Goal: Navigation & Orientation: Find specific page/section

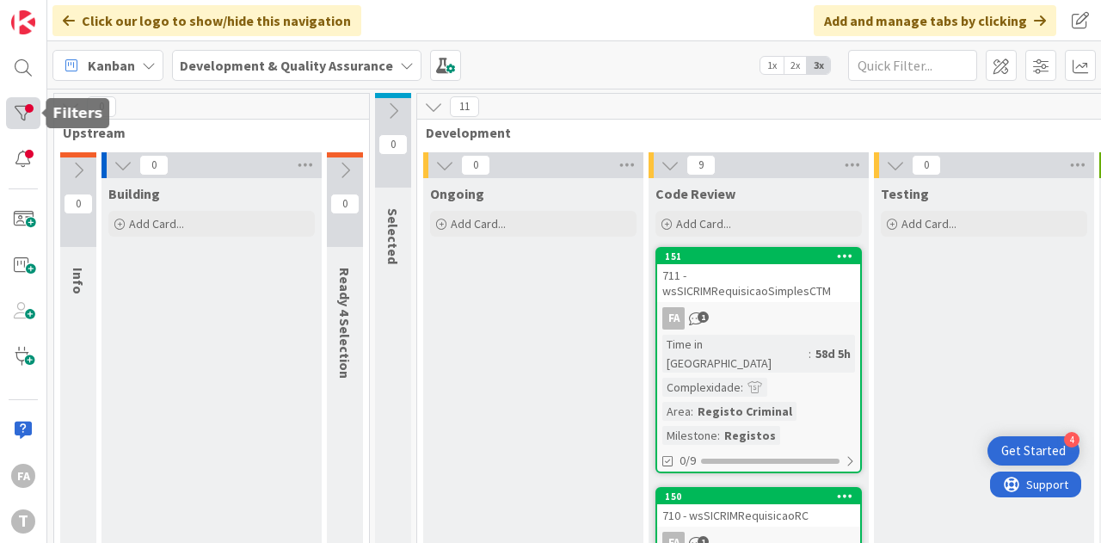
click at [8, 118] on div at bounding box center [23, 113] width 34 height 32
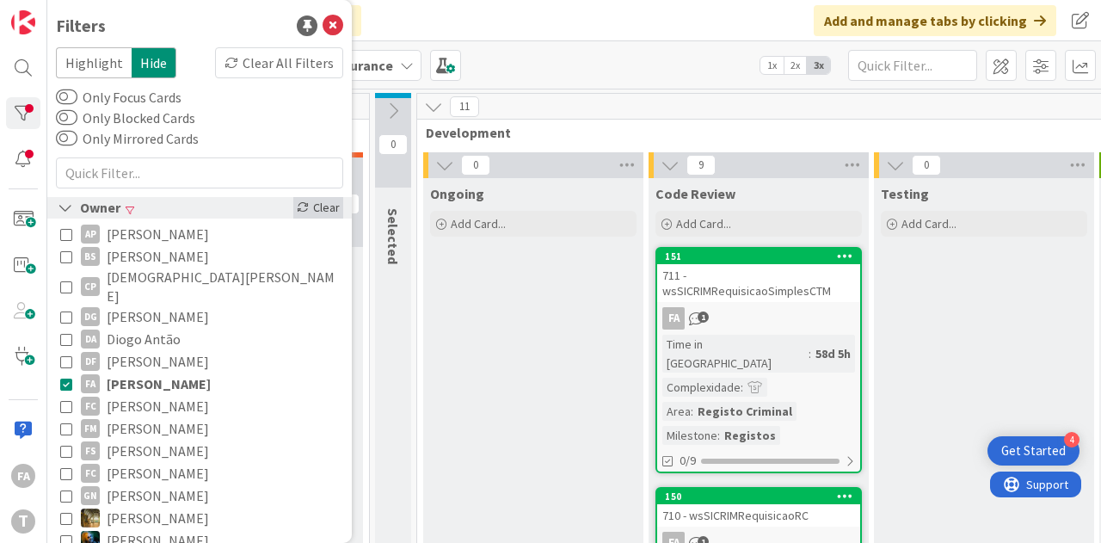
click at [320, 214] on div "Clear" at bounding box center [318, 208] width 50 height 22
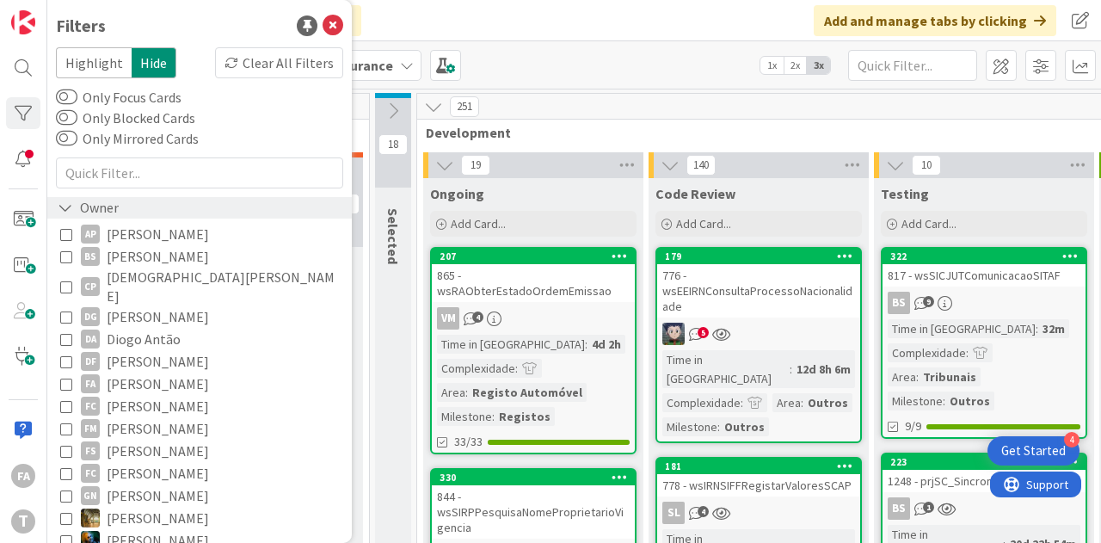
click at [97, 203] on div "Owner" at bounding box center [88, 208] width 65 height 22
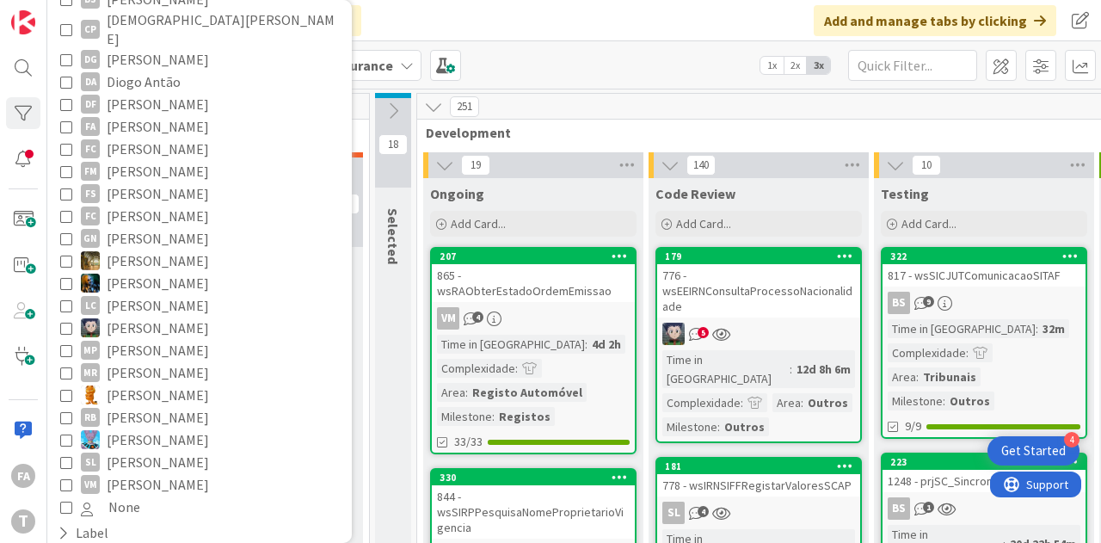
scroll to position [286, 0]
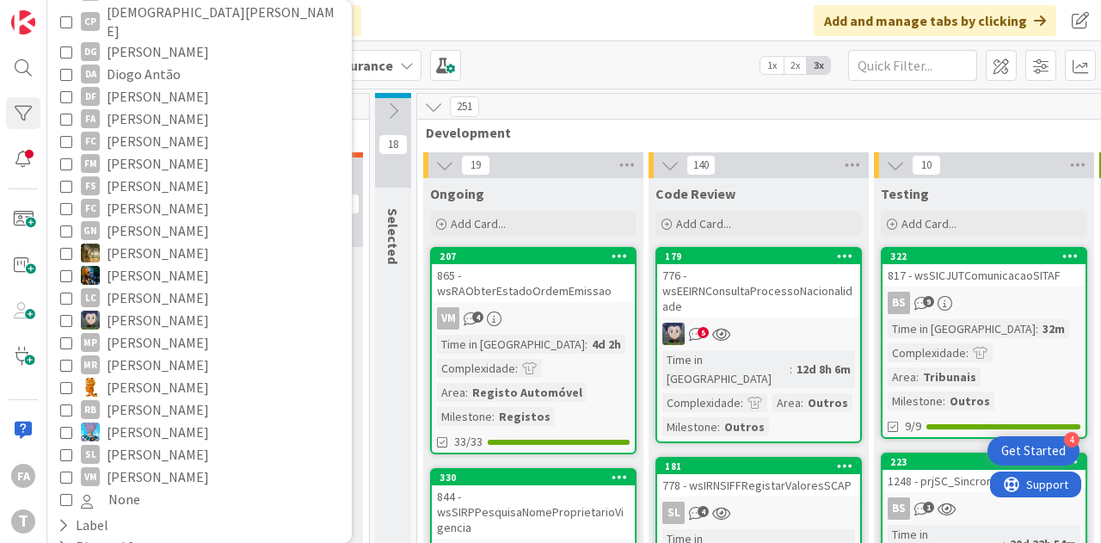
click at [124, 376] on span "[PERSON_NAME]" at bounding box center [158, 387] width 102 height 22
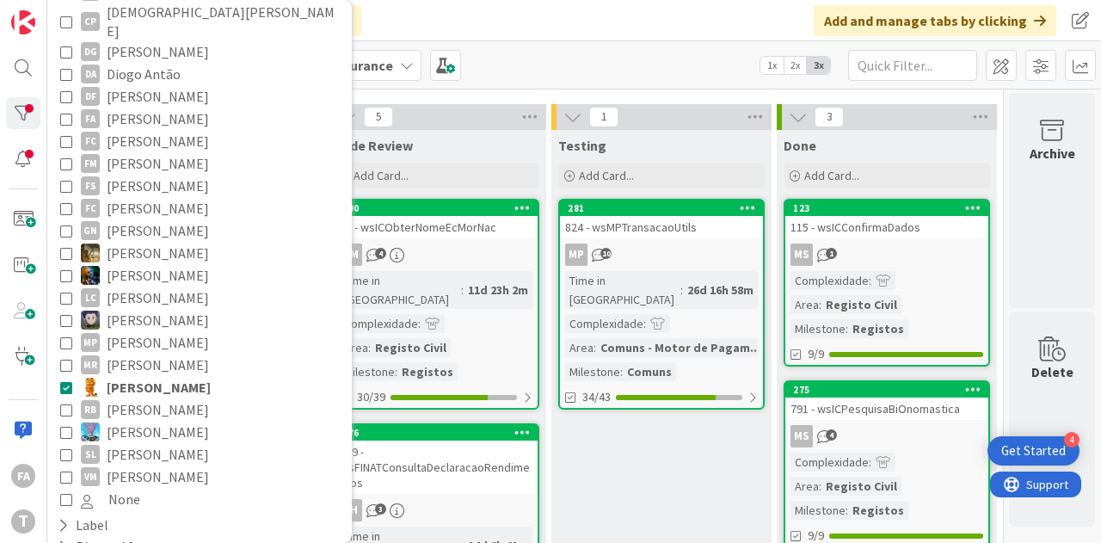
scroll to position [48, 329]
click at [872, 248] on div "MS 1" at bounding box center [886, 254] width 203 height 22
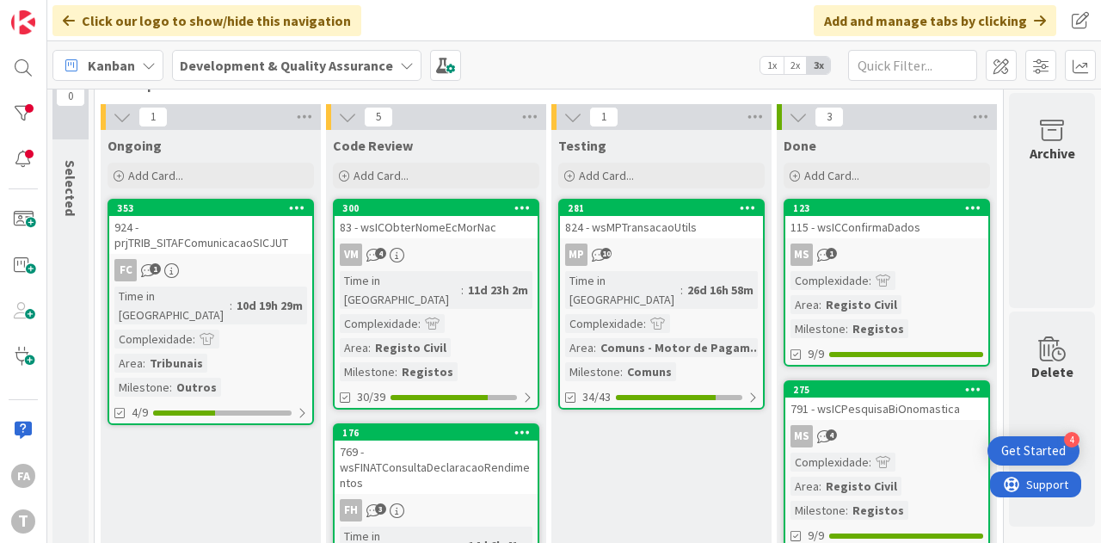
click at [867, 225] on div "115 - wsICConfirmaDados" at bounding box center [886, 227] width 203 height 22
click at [907, 440] on div "MS 4" at bounding box center [886, 436] width 203 height 22
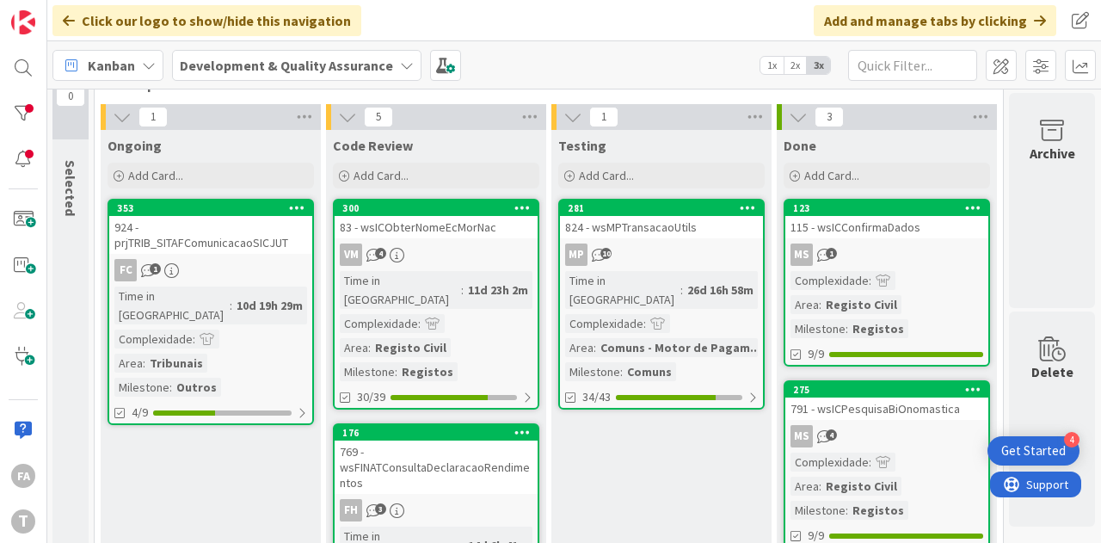
click at [907, 440] on div "MS 4" at bounding box center [886, 436] width 203 height 22
click at [732, 235] on div "824 - wsMPTransacaoUtils" at bounding box center [661, 227] width 203 height 22
